Goal: Information Seeking & Learning: Check status

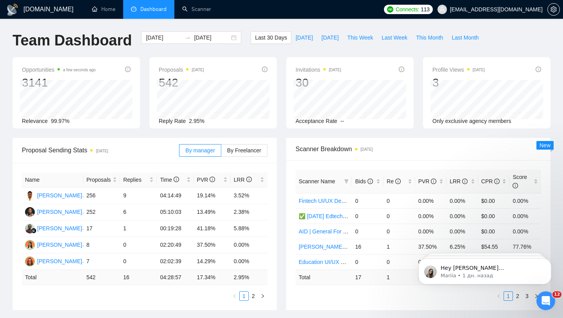
click at [508, 9] on span "[EMAIL_ADDRESS][DOMAIN_NAME]" at bounding box center [496, 9] width 93 height 0
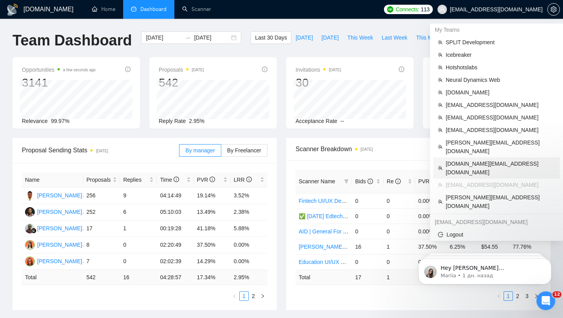
click at [476, 159] on span "[DOMAIN_NAME][EMAIL_ADDRESS][DOMAIN_NAME]" at bounding box center [501, 167] width 110 height 17
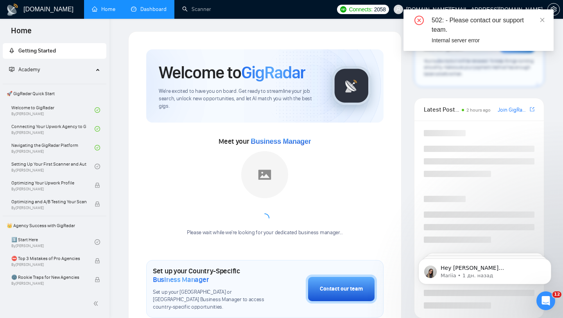
click at [151, 13] on link "Dashboard" at bounding box center [149, 9] width 36 height 7
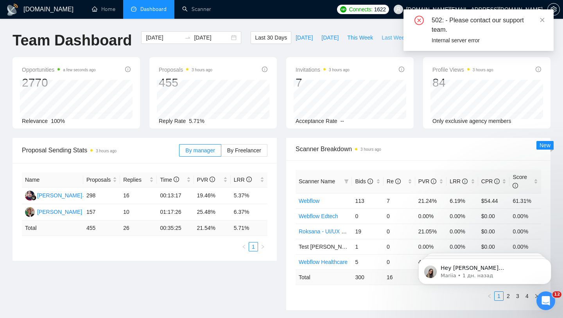
click at [382, 35] on span "Last Week" at bounding box center [395, 37] width 26 height 9
type input "[DATE]"
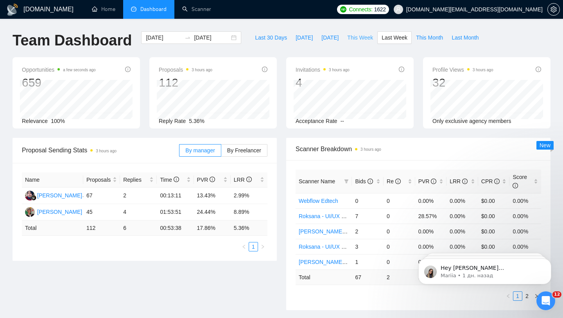
click at [357, 36] on span "This Week" at bounding box center [360, 37] width 26 height 9
type input "[DATE]"
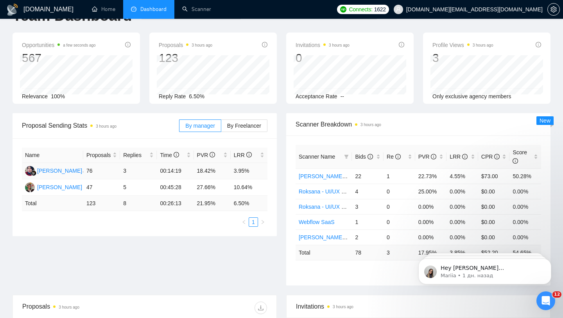
scroll to position [38, 0]
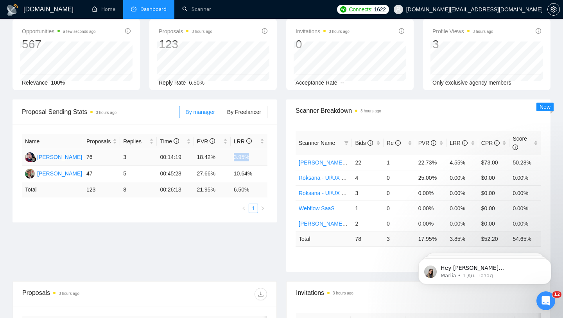
drag, startPoint x: 230, startPoint y: 158, endPoint x: 271, endPoint y: 159, distance: 41.1
click at [271, 158] on div "Name Proposals Replies Time PVR LRR [PERSON_NAME] 76 3 00:14:19 18.42% 3.95% [P…" at bounding box center [145, 173] width 264 height 98
click at [229, 165] on td "18.42%" at bounding box center [212, 157] width 37 height 16
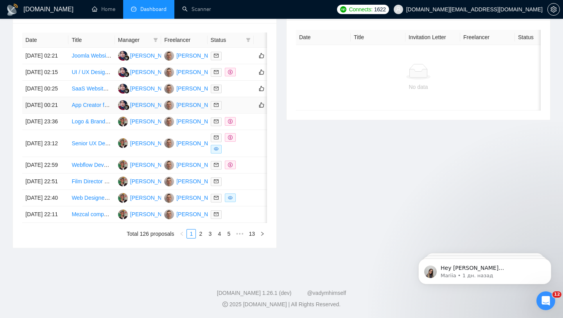
scroll to position [322, 0]
click at [249, 81] on td at bounding box center [231, 72] width 46 height 16
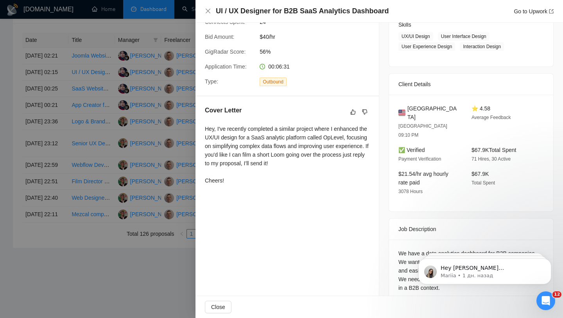
scroll to position [336, 0]
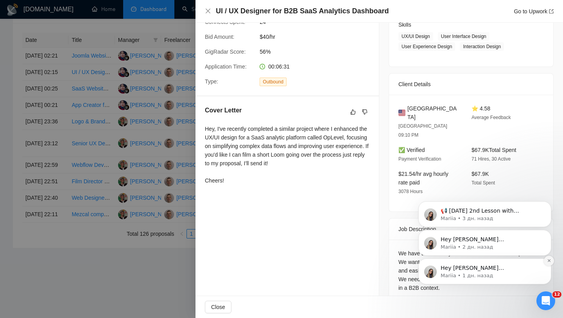
click at [547, 260] on icon "Dismiss notification" at bounding box center [549, 260] width 4 height 4
click at [549, 257] on button "Dismiss notification" at bounding box center [549, 260] width 10 height 10
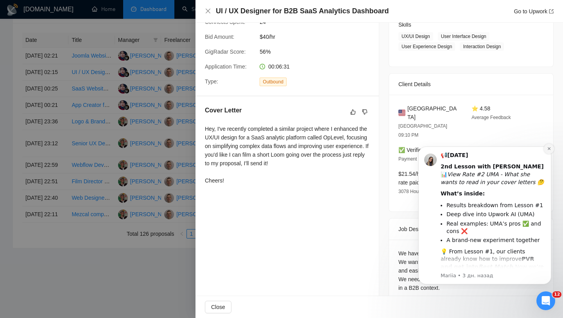
click at [550, 149] on icon "Dismiss notification" at bounding box center [549, 148] width 3 height 3
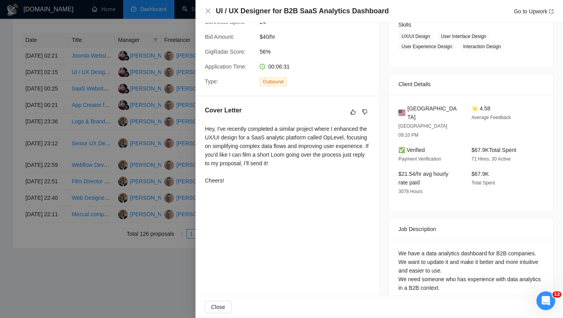
click at [127, 126] on div at bounding box center [281, 159] width 563 height 318
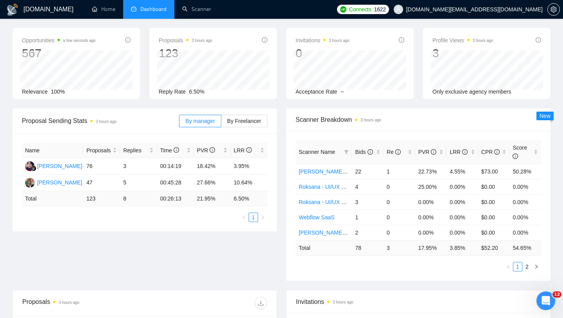
scroll to position [0, 0]
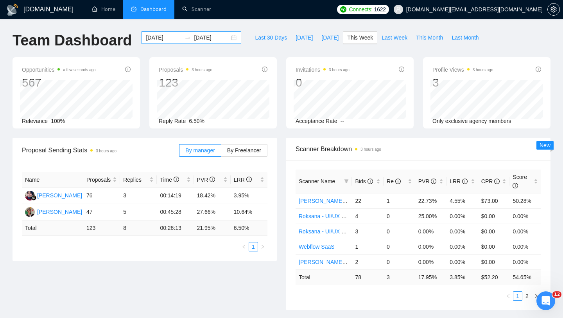
click at [231, 42] on div "[DATE] [DATE]" at bounding box center [191, 37] width 100 height 13
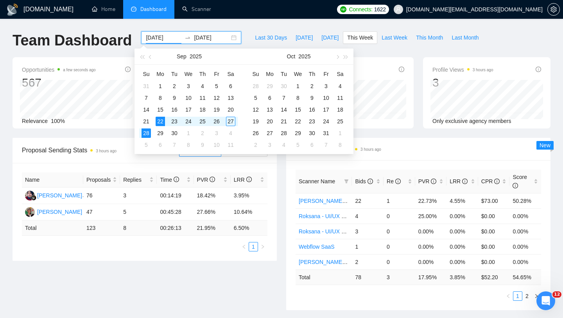
type input "[DATE]"
click at [284, 232] on div "Scanner Breakdown 3 hours ago Scanner Name Bids Re PVR LRR CPR Score Vlad - UI/…" at bounding box center [419, 224] width 274 height 172
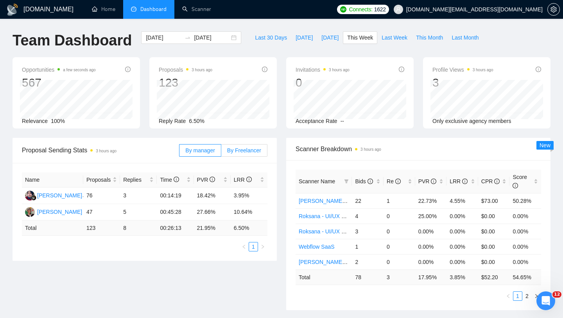
click at [250, 148] on span "By Freelancer" at bounding box center [244, 150] width 34 height 6
click at [221, 152] on input "By Freelancer" at bounding box center [221, 152] width 0 height 0
drag, startPoint x: 230, startPoint y: 194, endPoint x: 258, endPoint y: 194, distance: 27.8
click at [258, 194] on tr "[PERSON_NAME] 100 8 00:28:37 26.00% 8.00%" at bounding box center [145, 195] width 246 height 16
click at [269, 163] on div "Name Proposals Replies Time PVR LRR [PERSON_NAME] 100 8 00:28:37 26.00% 8.00% […" at bounding box center [145, 212] width 264 height 98
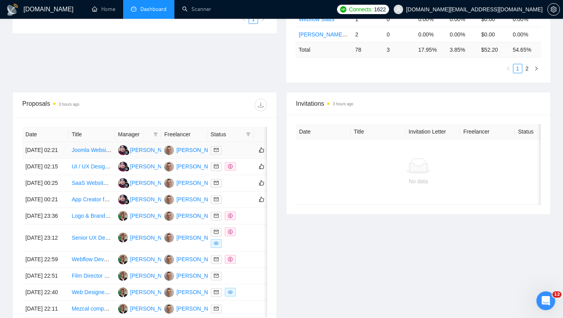
scroll to position [274, 0]
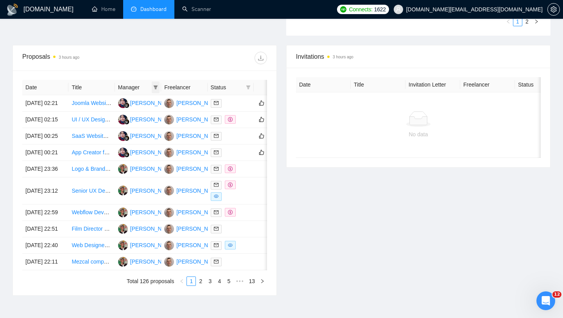
click at [152, 87] on span at bounding box center [156, 87] width 8 height 12
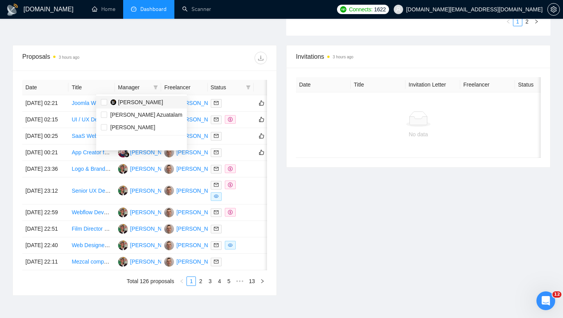
click at [145, 106] on div "[PERSON_NAME]" at bounding box center [140, 102] width 45 height 9
checkbox input "true"
click at [200, 54] on div at bounding box center [206, 58] width 122 height 13
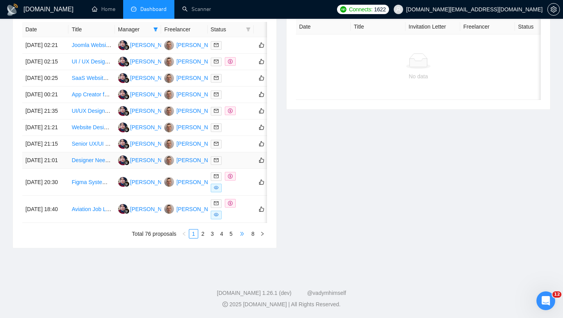
scroll to position [391, 0]
click at [203, 233] on link "2" at bounding box center [203, 233] width 9 height 9
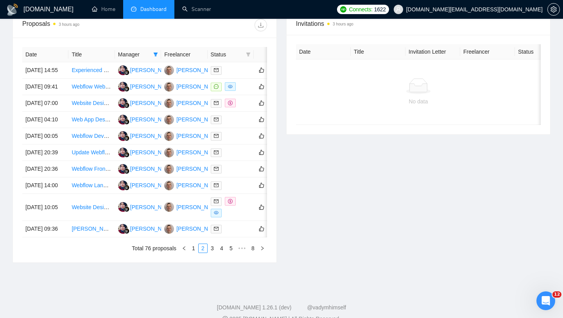
scroll to position [308, 0]
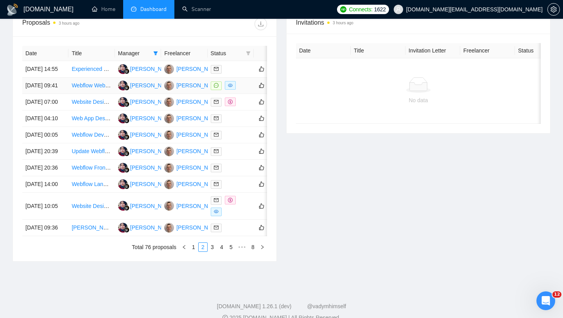
click at [244, 90] on div at bounding box center [231, 85] width 40 height 9
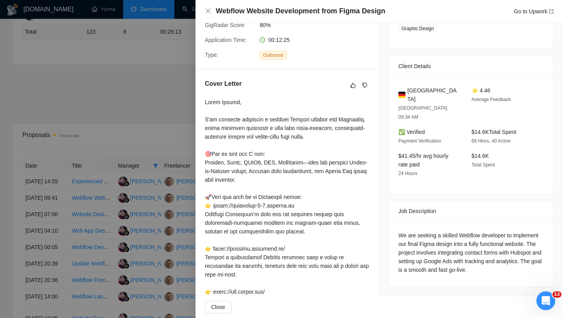
scroll to position [0, 0]
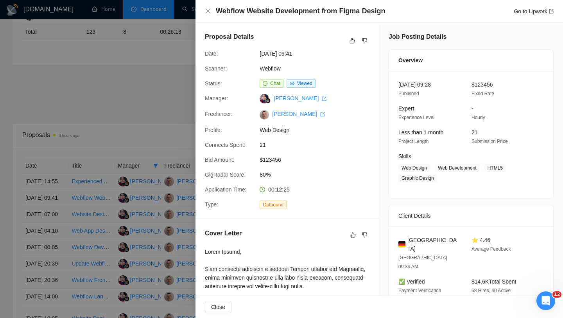
click at [163, 189] on div at bounding box center [281, 159] width 563 height 318
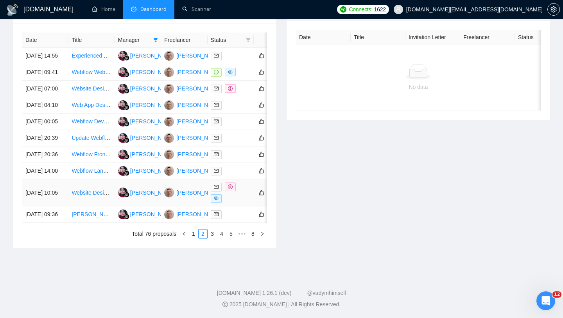
scroll to position [388, 0]
click at [213, 232] on link "3" at bounding box center [212, 233] width 9 height 9
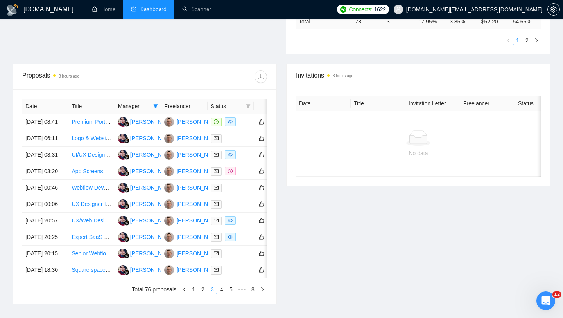
scroll to position [267, 0]
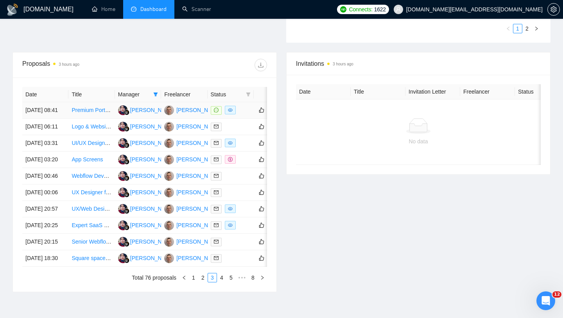
click at [238, 119] on td at bounding box center [231, 110] width 46 height 16
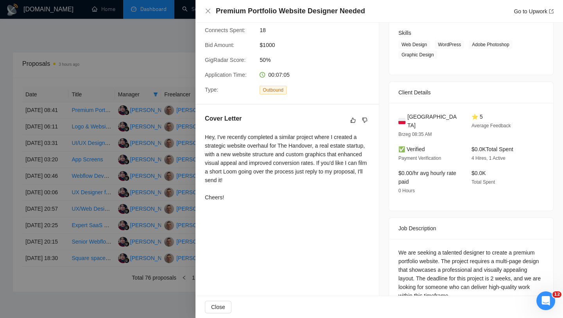
scroll to position [157, 0]
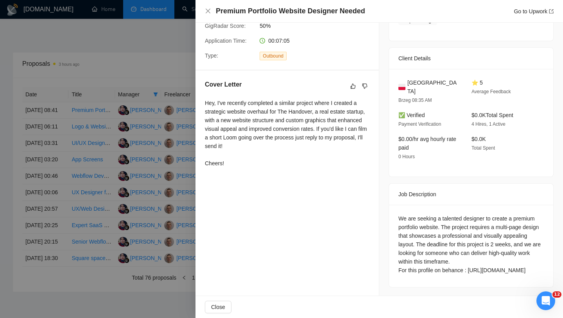
click at [146, 194] on div at bounding box center [281, 159] width 563 height 318
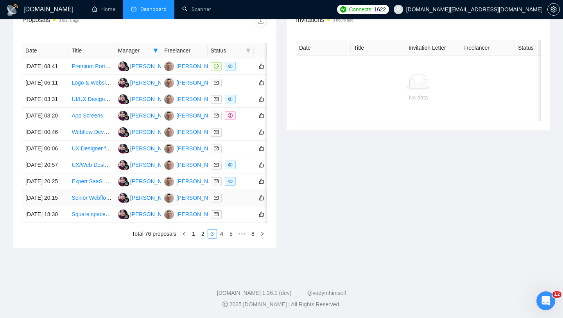
scroll to position [385, 0]
click at [219, 230] on link "4" at bounding box center [221, 233] width 9 height 9
click at [222, 235] on link "5" at bounding box center [221, 233] width 9 height 9
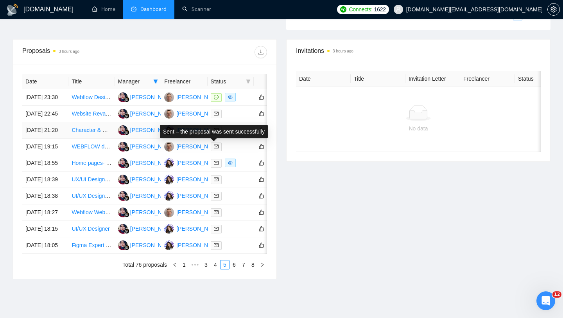
scroll to position [287, 0]
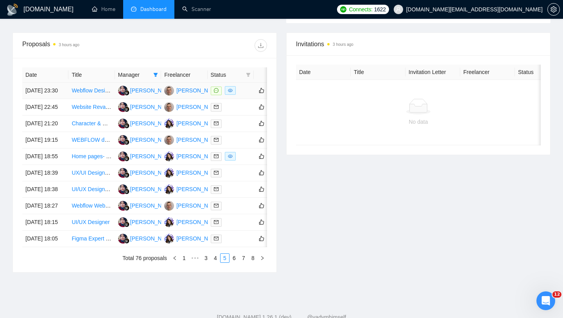
click at [242, 95] on div at bounding box center [231, 90] width 40 height 9
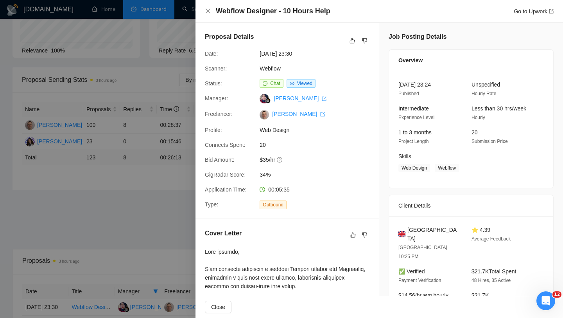
scroll to position [70, 0]
click at [167, 184] on div at bounding box center [281, 159] width 563 height 318
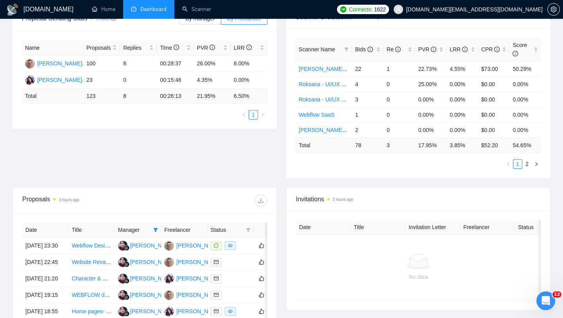
scroll to position [0, 0]
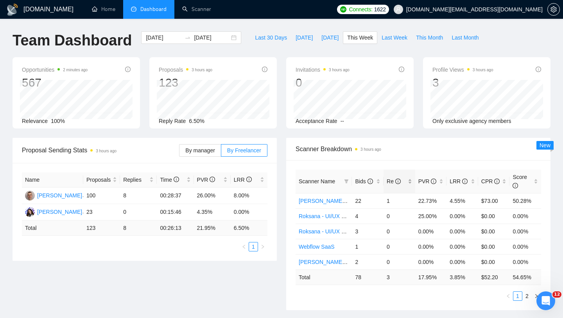
click at [412, 178] on div "Re" at bounding box center [399, 181] width 25 height 9
click at [407, 180] on div "Re" at bounding box center [399, 181] width 25 height 9
click at [526, 295] on link "2" at bounding box center [527, 295] width 9 height 9
